Goal: Task Accomplishment & Management: Use online tool/utility

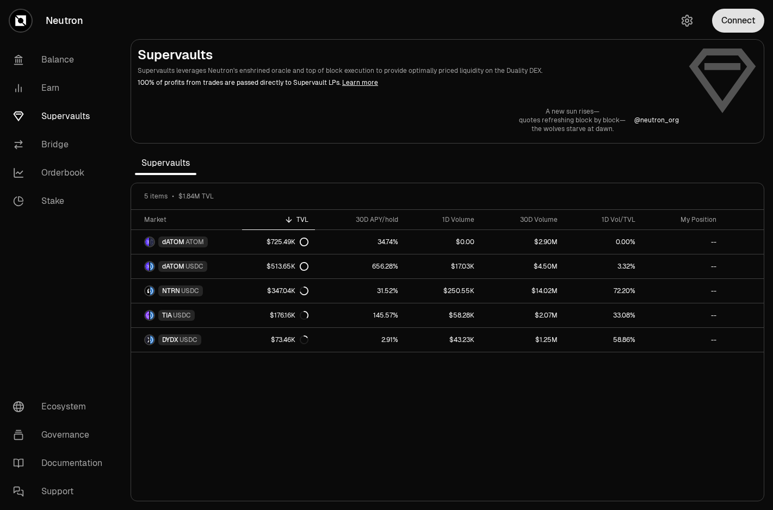
click at [731, 21] on button "Connect" at bounding box center [738, 21] width 52 height 24
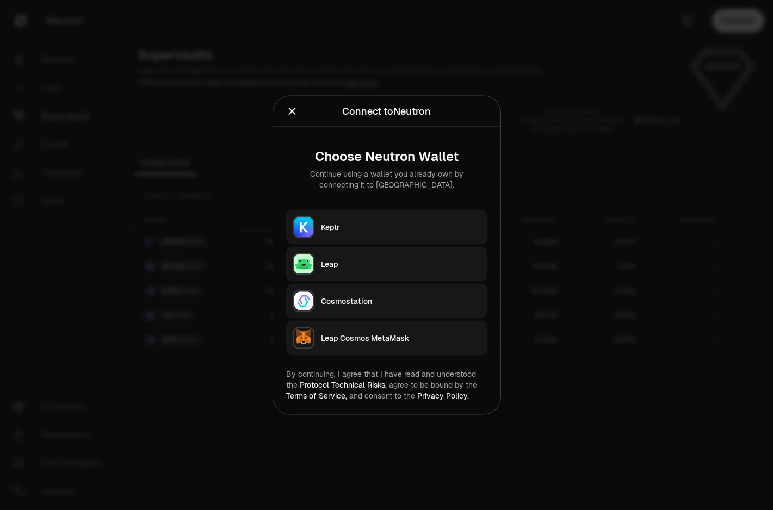
click at [371, 229] on div "Keplr" at bounding box center [401, 227] width 160 height 11
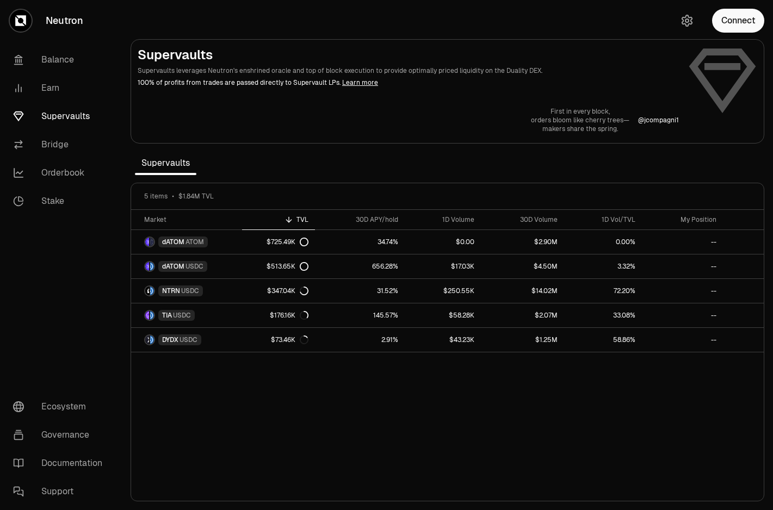
click at [736, 36] on div "Connect" at bounding box center [720, 20] width 104 height 41
click at [739, 25] on button "Connect" at bounding box center [738, 21] width 52 height 24
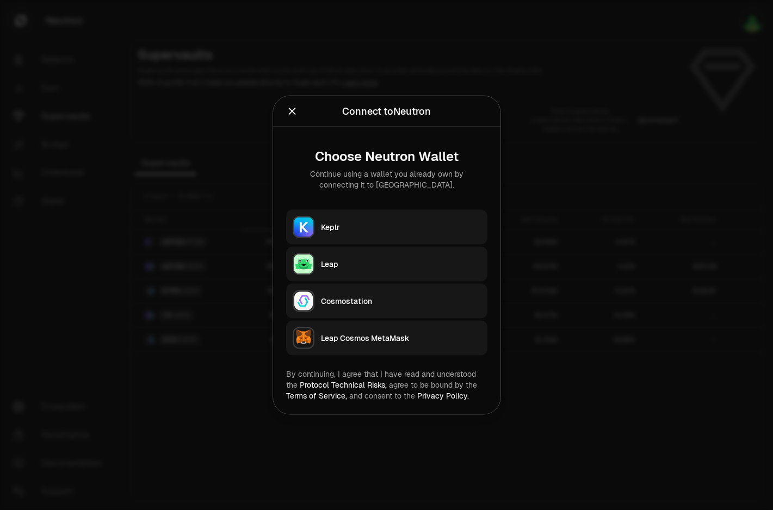
click at [356, 235] on button "Keplr" at bounding box center [386, 227] width 201 height 35
